Goal: Book appointment/travel/reservation

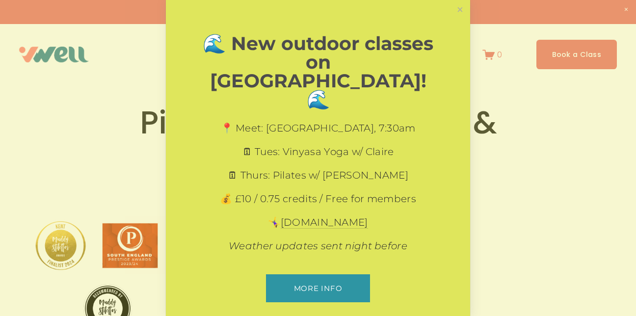
click at [449, 14] on div "🌊 New outdoor classes on Hythe Beach! 🌊 📍 Meet: Princes Parade Car Park, 7:30am…" at bounding box center [318, 172] width 304 height 344
click at [457, 17] on link "Close" at bounding box center [459, 9] width 17 height 17
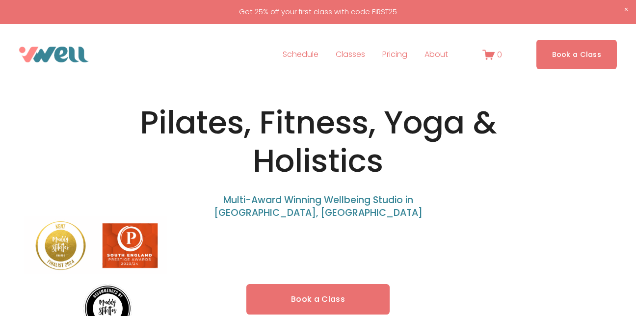
click at [390, 55] on link "Pricing" at bounding box center [394, 55] width 25 height 16
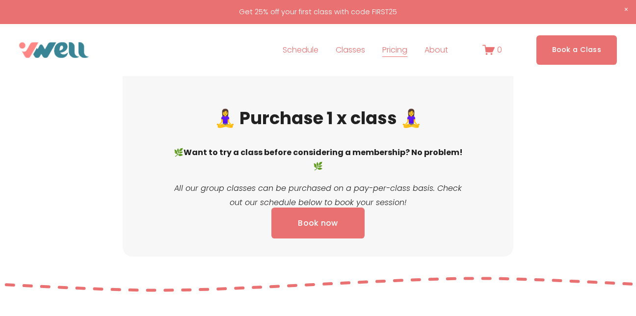
scroll to position [883, 0]
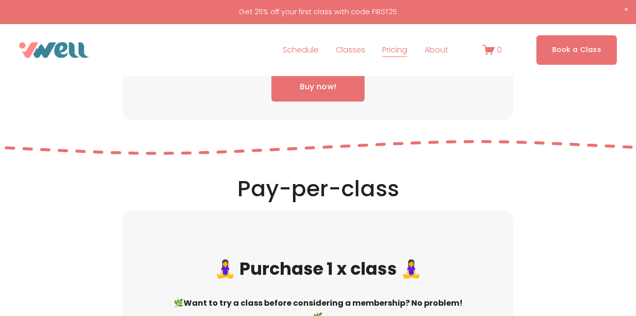
click at [350, 48] on span "Classes" at bounding box center [349, 50] width 29 height 14
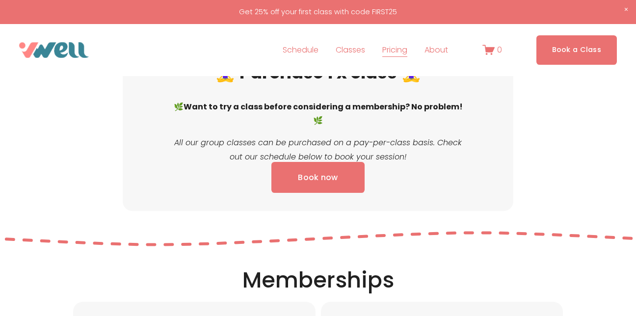
scroll to position [785, 0]
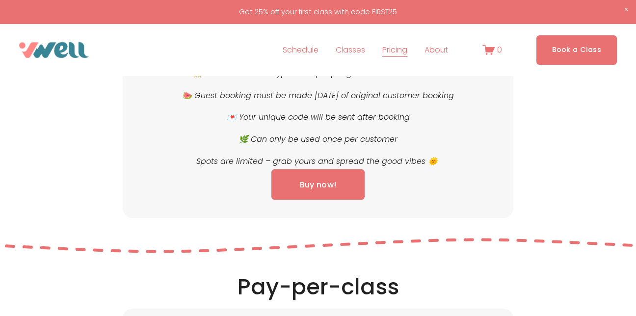
click at [348, 52] on span "Classes" at bounding box center [349, 50] width 29 height 14
click at [0, 0] on span "Pilates" at bounding box center [0, 0] width 0 height 0
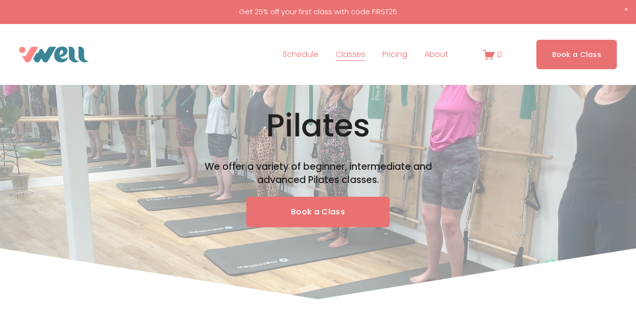
click at [297, 210] on link "Book a Class" at bounding box center [317, 212] width 143 height 31
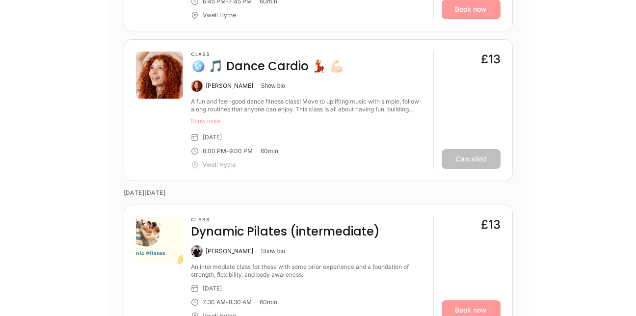
scroll to position [1324, 0]
